Goal: Information Seeking & Learning: Find contact information

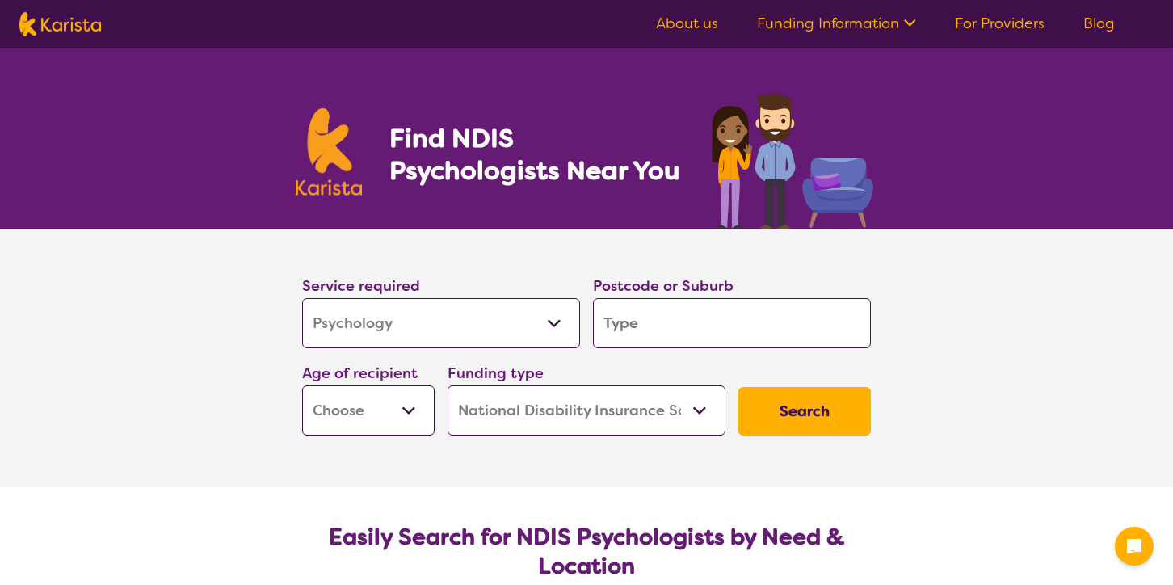
select select "Psychology"
select select "NDIS"
select select "Psychology"
select select "NDIS"
click at [611, 325] on input "search" at bounding box center [732, 323] width 278 height 50
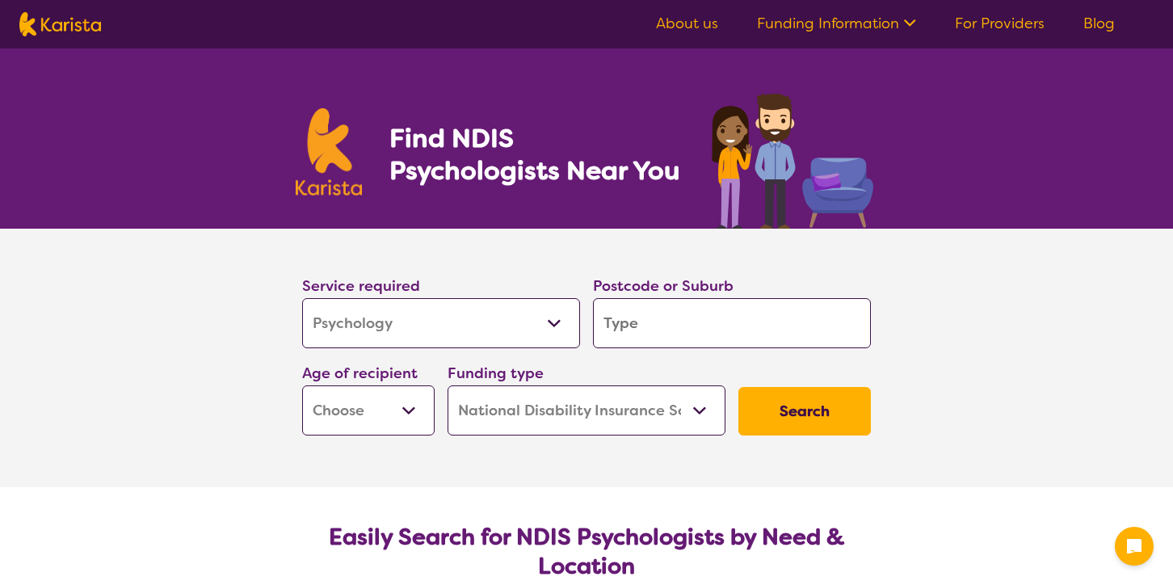
type input "3"
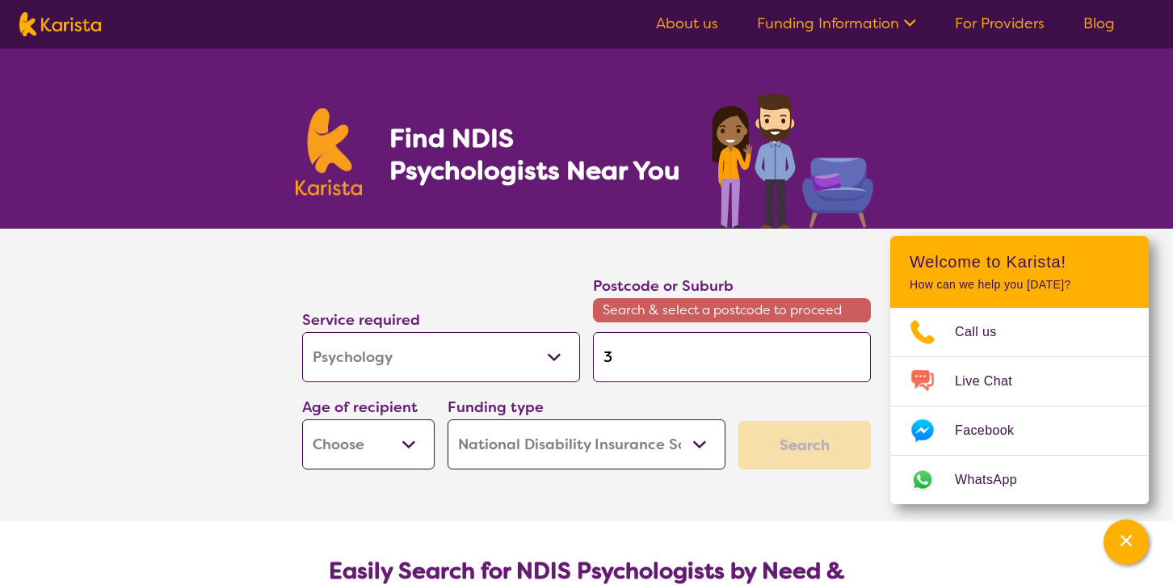
type input "32"
type input "321"
type input "3217"
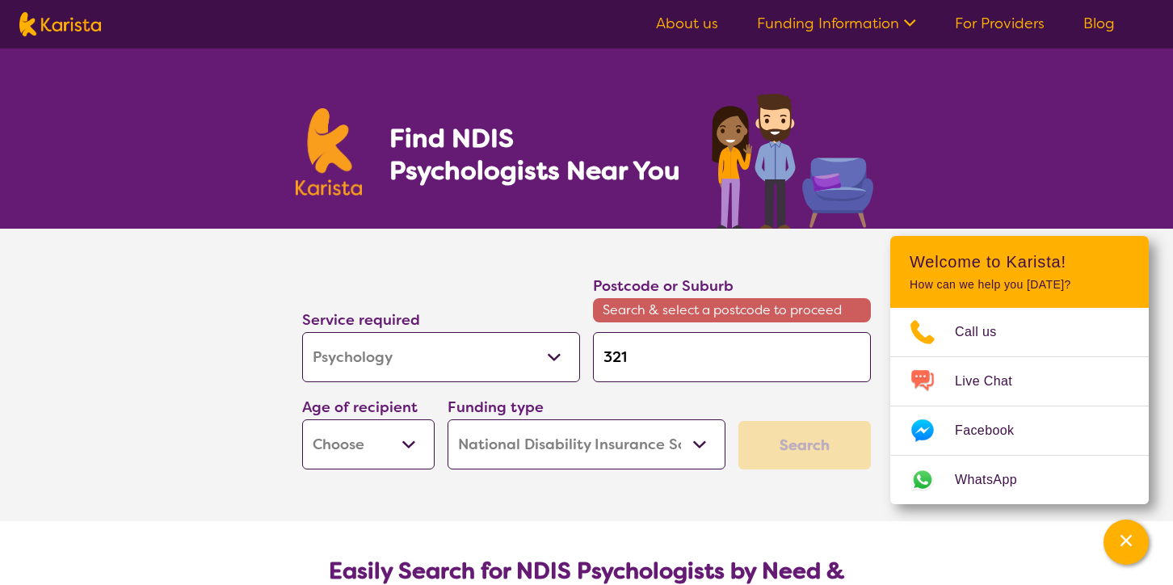
type input "3217"
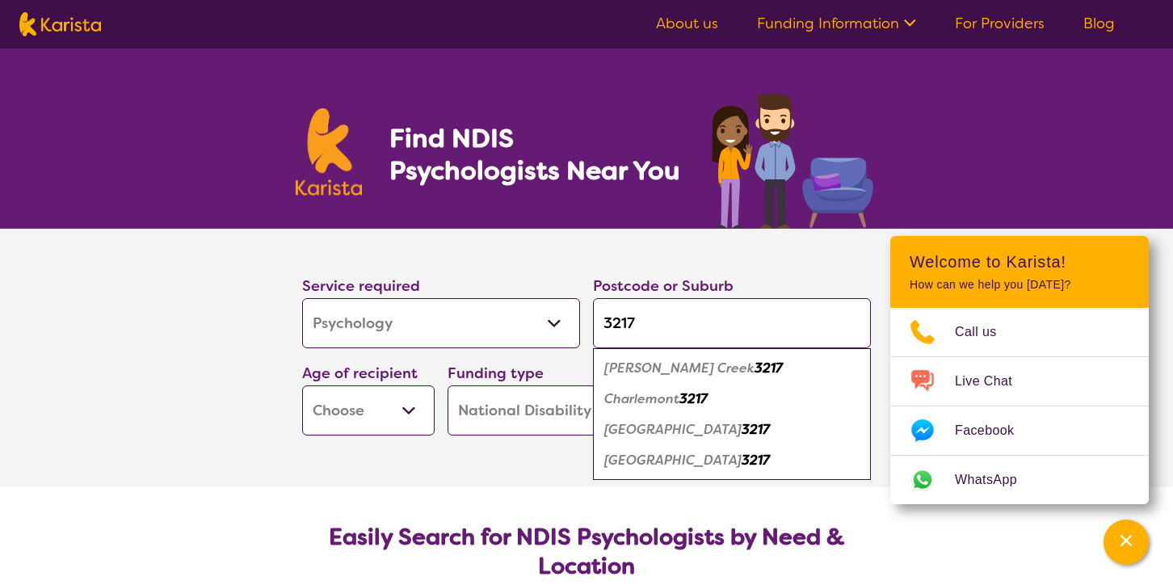
type input "3217"
click at [649, 367] on em "[PERSON_NAME] Creek" at bounding box center [679, 367] width 150 height 17
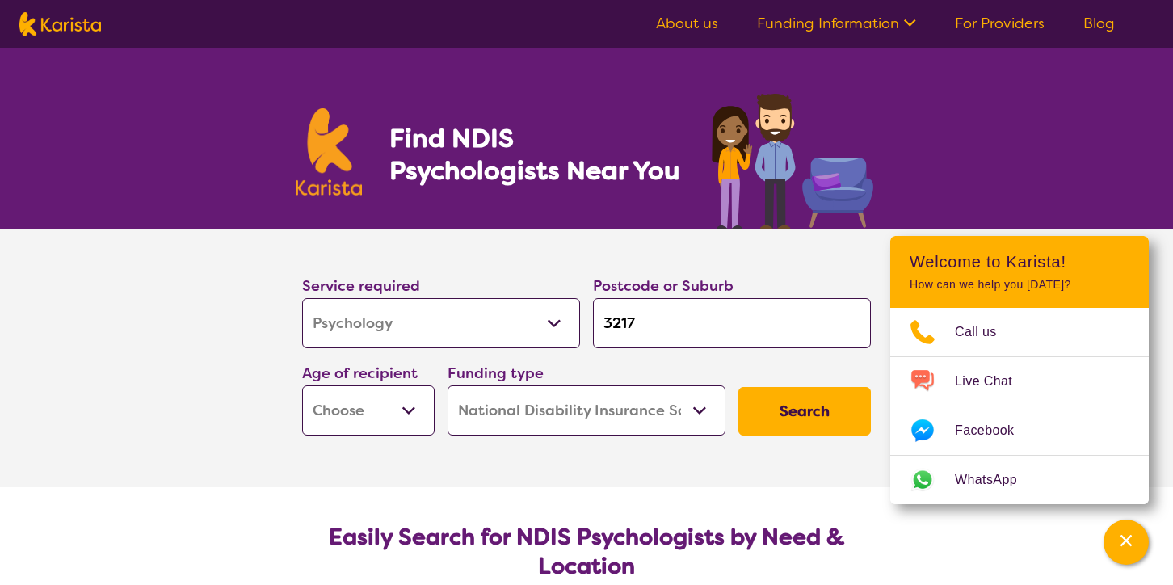
click at [402, 411] on select "Early Childhood - 0 to 9 Child - 10 to 11 Adolescent - 12 to 17 Adult - 18 to 6…" at bounding box center [368, 410] width 132 height 50
select select "AS"
click at [302, 385] on select "Early Childhood - 0 to 9 Child - 10 to 11 Adolescent - 12 to 17 Adult - 18 to 6…" at bounding box center [368, 410] width 132 height 50
select select "AS"
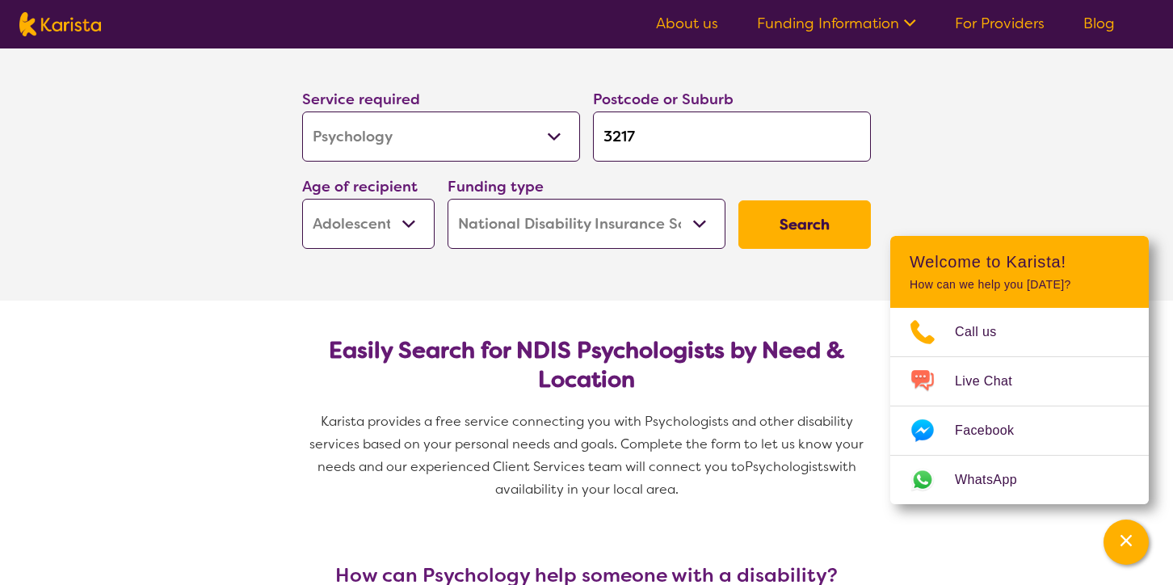
scroll to position [194, 0]
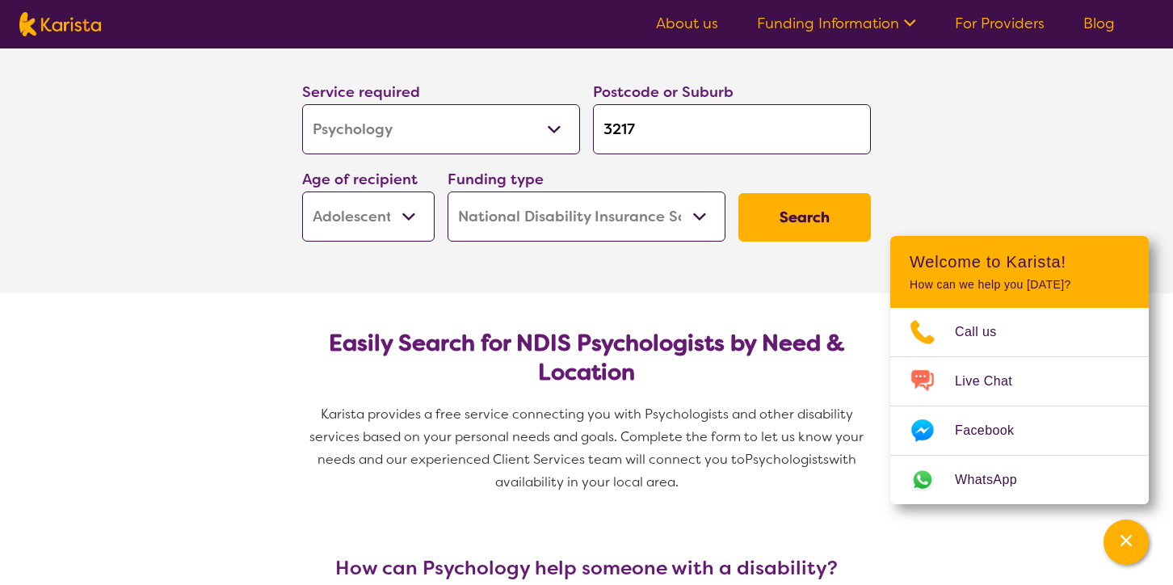
click at [577, 218] on select "Home Care Package (HCP) National Disability Insurance Scheme (NDIS) I don't know" at bounding box center [586, 216] width 278 height 50
click at [447, 191] on select "Home Care Package (HCP) National Disability Insurance Scheme (NDIS) I don't know" at bounding box center [586, 216] width 278 height 50
click at [804, 221] on button "Search" at bounding box center [804, 217] width 132 height 48
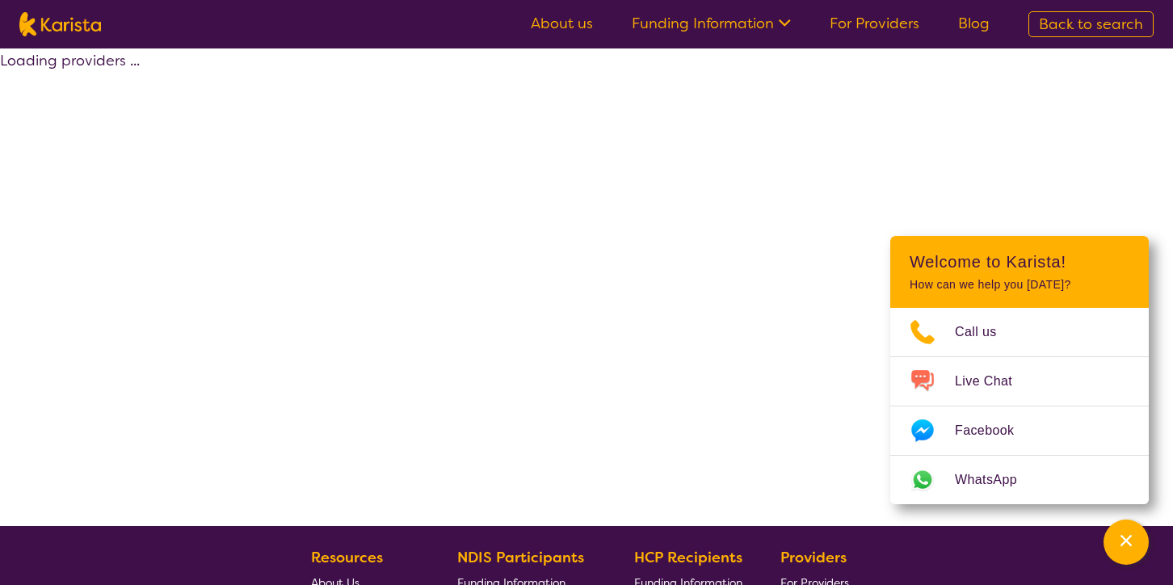
select select "by_score"
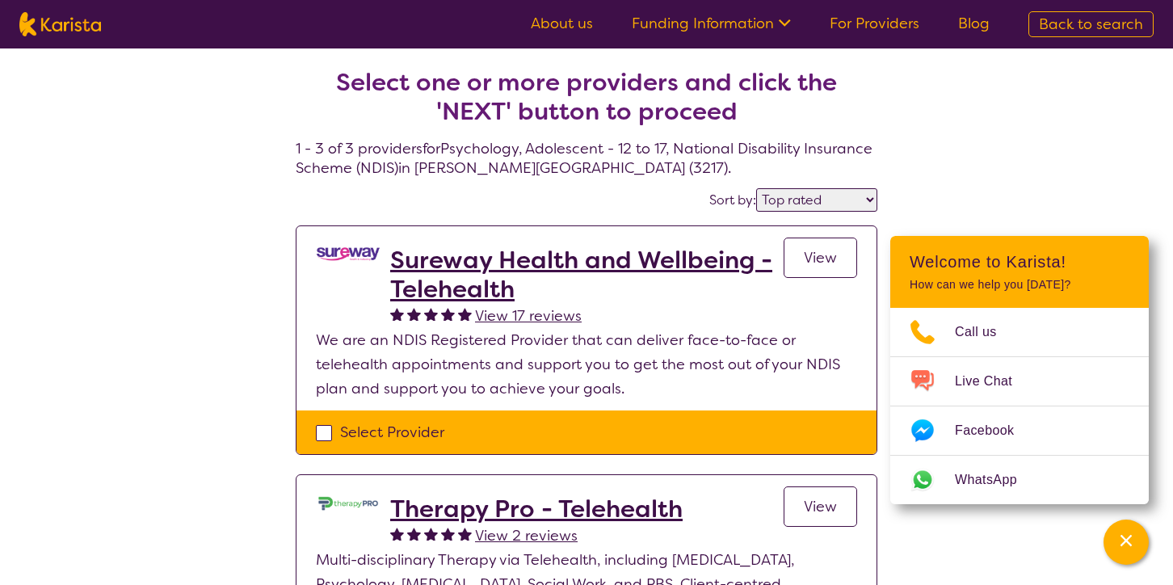
click at [814, 257] on span "View" at bounding box center [820, 257] width 33 height 19
